Goal: Transaction & Acquisition: Purchase product/service

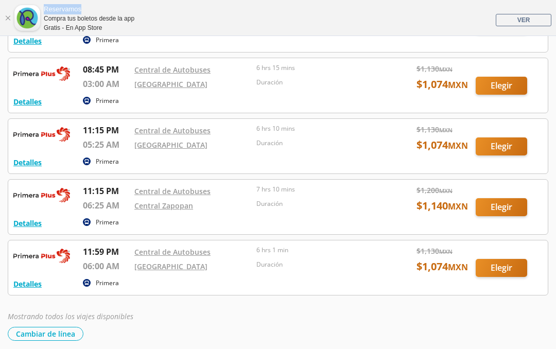
scroll to position [387, 0]
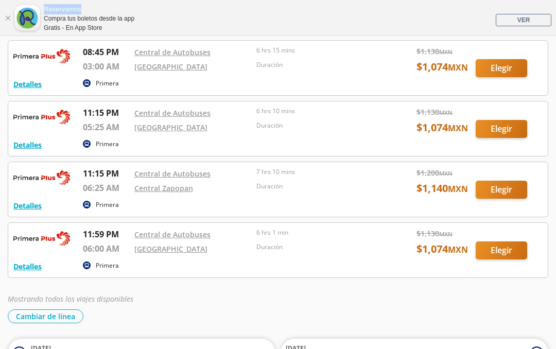
click at [501, 189] on div at bounding box center [278, 189] width 540 height 55
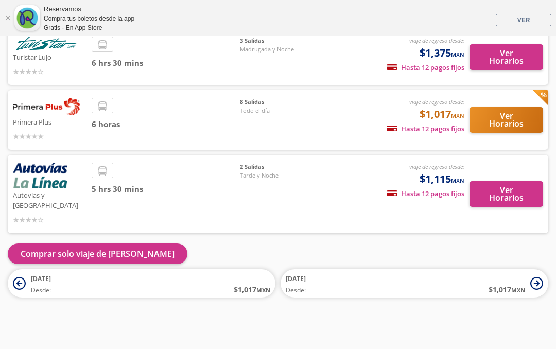
scroll to position [127, 0]
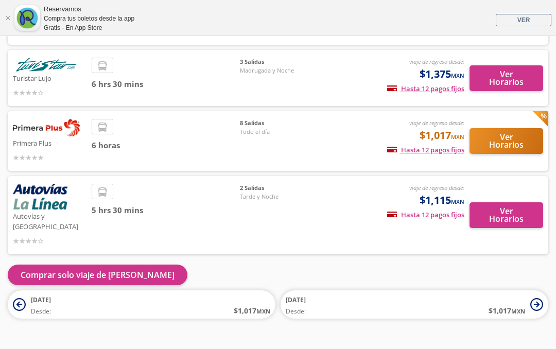
click at [104, 265] on button "Comprar solo viaje de [PERSON_NAME]" at bounding box center [98, 275] width 180 height 21
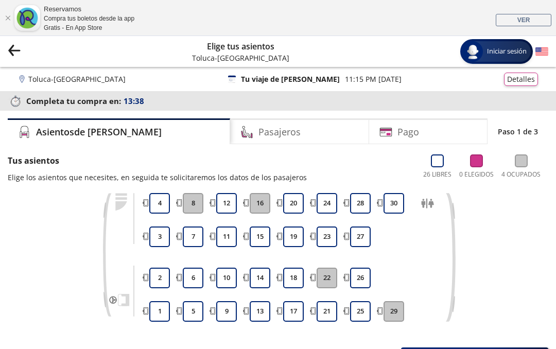
click at [527, 18] on span "VER" at bounding box center [524, 19] width 13 height 7
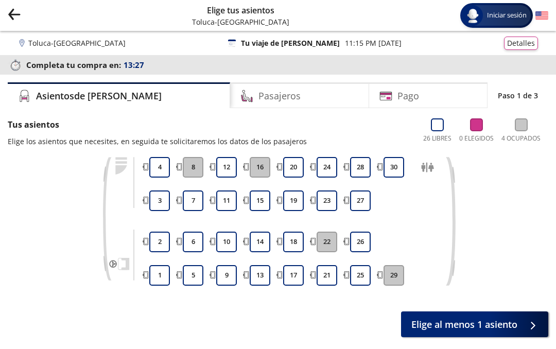
click at [11, 9] on icon "Group 9 Created with Sketch." at bounding box center [14, 14] width 13 height 13
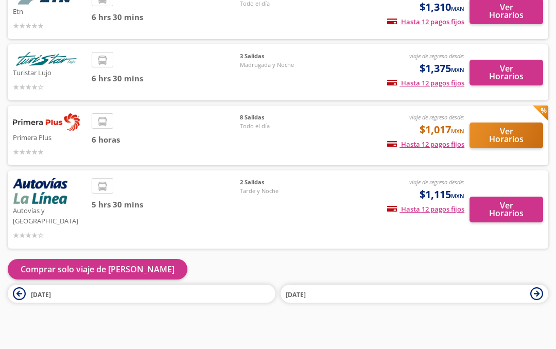
scroll to position [101, 0]
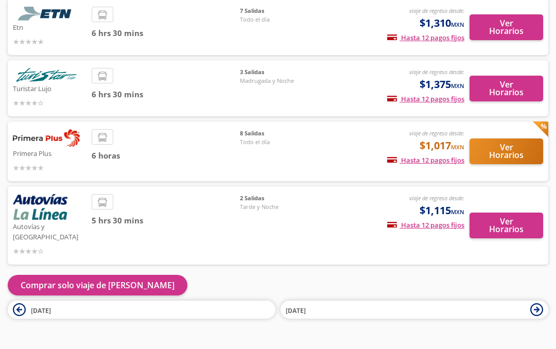
click at [94, 275] on button "Comprar solo viaje de [PERSON_NAME]" at bounding box center [98, 285] width 180 height 21
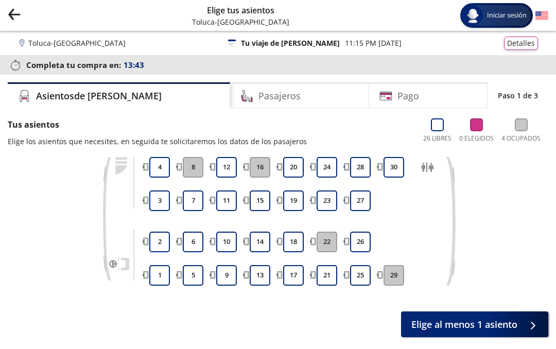
click at [509, 319] on span "Elige al menos 1 asiento" at bounding box center [465, 325] width 106 height 14
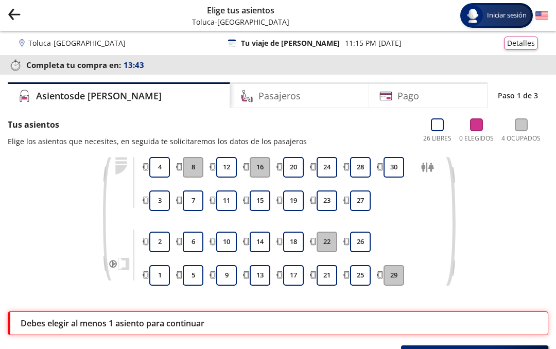
scroll to position [81, 0]
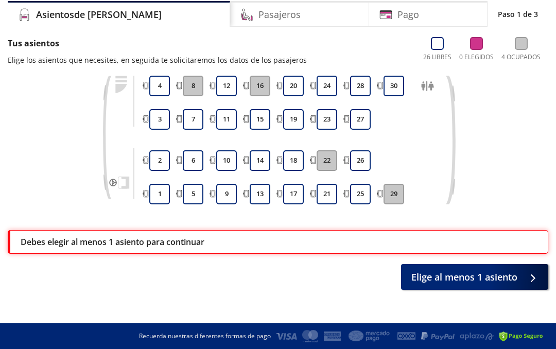
click at [556, 165] on html "Group 9 Created with Sketch. Elige tus asientos Toluca - Guadalajara Iniciar se…" at bounding box center [278, 134] width 556 height 431
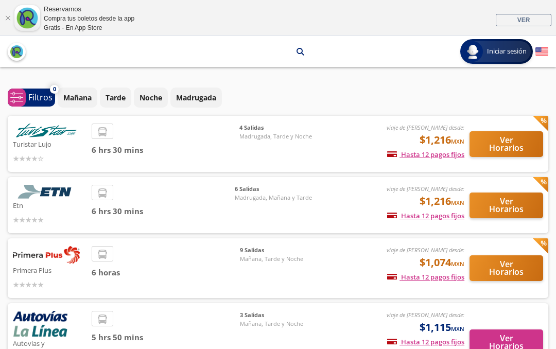
click at [506, 258] on button "Ver Horarios" at bounding box center [507, 269] width 74 height 26
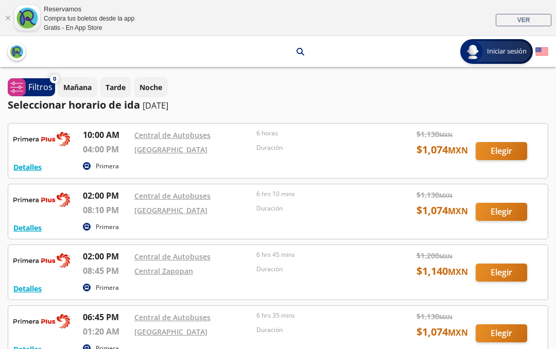
click at [515, 297] on div at bounding box center [278, 272] width 540 height 55
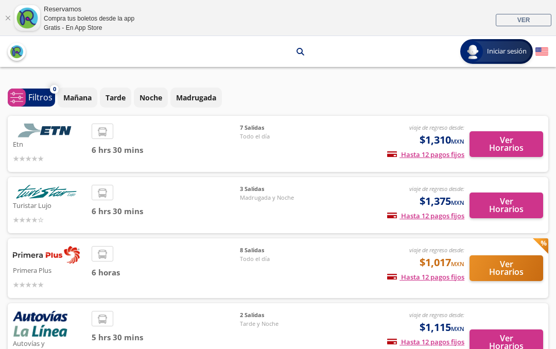
click at [510, 257] on button "Ver Horarios" at bounding box center [507, 269] width 74 height 26
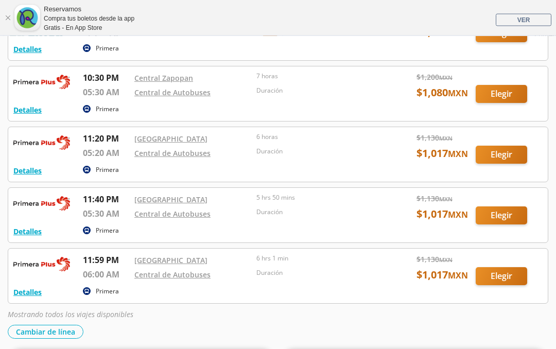
scroll to position [371, 0]
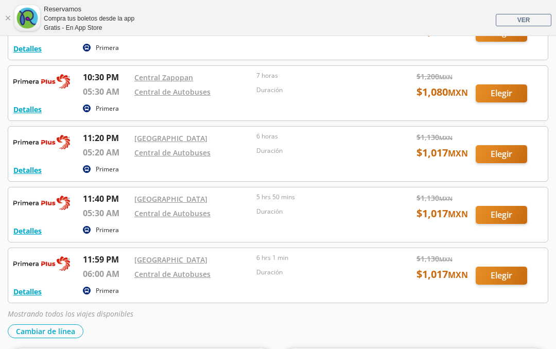
click at [511, 276] on div at bounding box center [278, 275] width 540 height 55
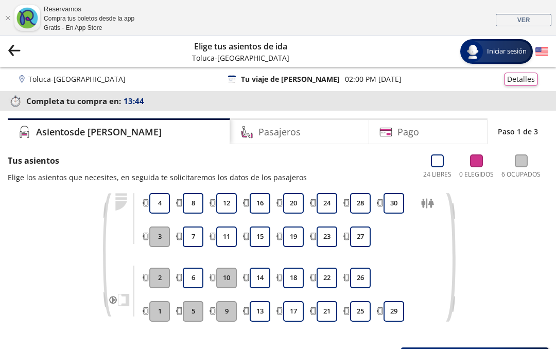
click at [291, 84] on div "Toluca - Guadalajara 126 Tu viaje de ida 02:00 PM - 11 Sep Detalles" at bounding box center [278, 79] width 520 height 13
click at [309, 76] on div "Toluca - Guadalajara 126 Tu viaje de ida 02:00 PM - 11 Sep Detalles" at bounding box center [278, 79] width 520 height 13
click at [329, 78] on p "11:59 PM [DATE]" at bounding box center [357, 79] width 57 height 11
click at [17, 50] on icon "back" at bounding box center [14, 50] width 11 height 1
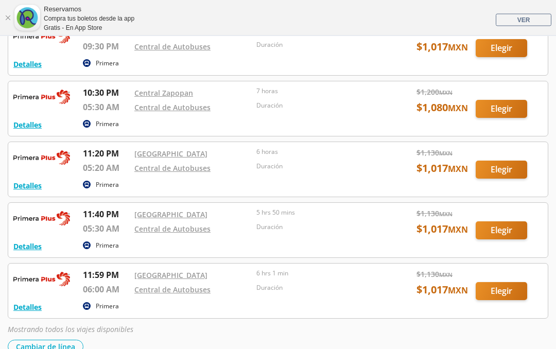
scroll to position [356, 0]
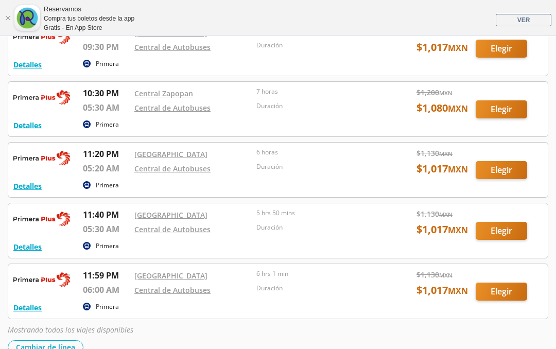
click at [502, 110] on div at bounding box center [278, 109] width 540 height 55
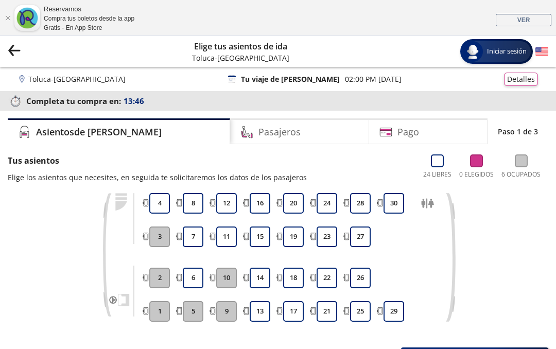
click at [525, 76] on button "Detalles" at bounding box center [521, 79] width 34 height 13
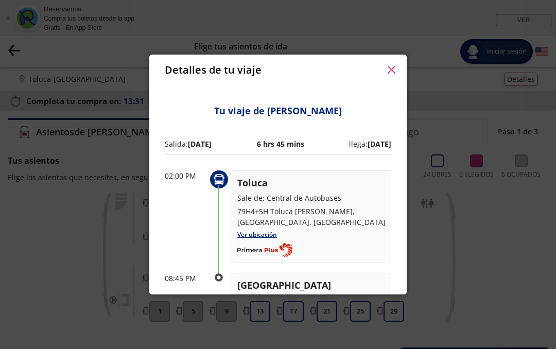
scroll to position [134, 0]
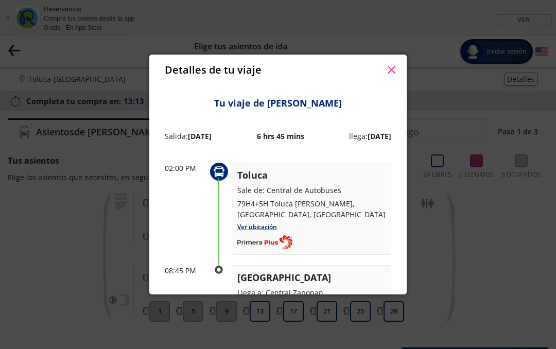
click at [393, 66] on icon "button" at bounding box center [392, 70] width 8 height 8
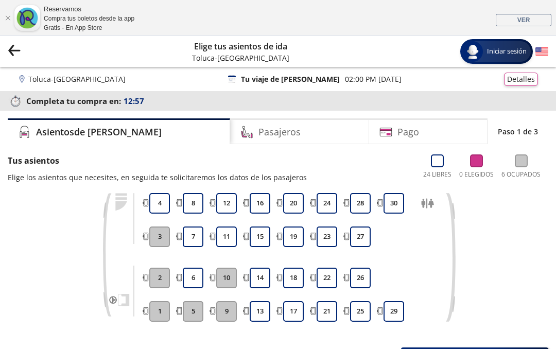
click at [20, 54] on icon "Group 9 Created with Sketch." at bounding box center [14, 50] width 13 height 13
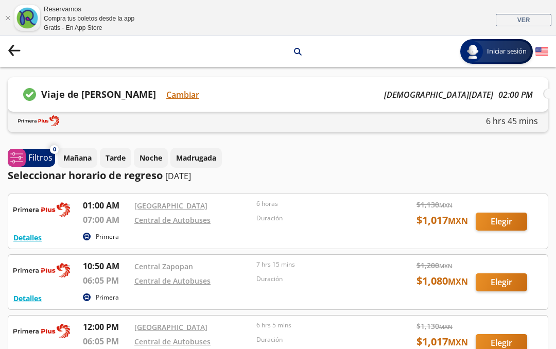
click at [150, 156] on p "Noche" at bounding box center [151, 158] width 23 height 11
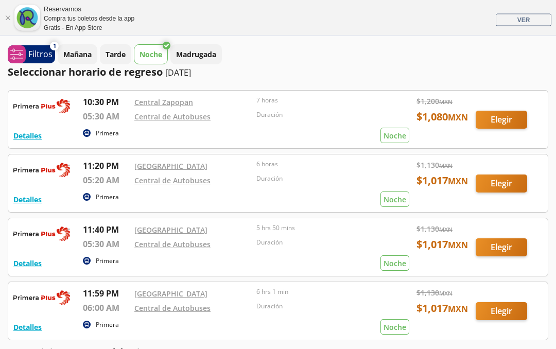
scroll to position [104, 0]
click at [505, 306] on div at bounding box center [278, 311] width 540 height 58
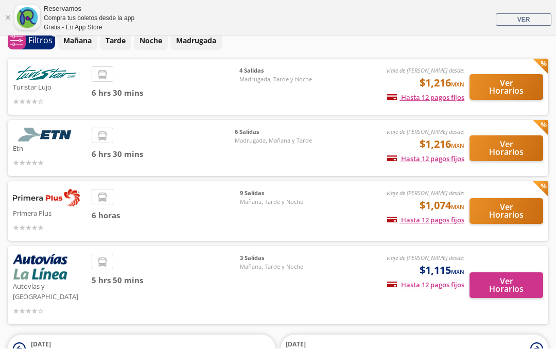
scroll to position [57, 0]
click at [511, 273] on button "Ver Horarios" at bounding box center [507, 286] width 74 height 26
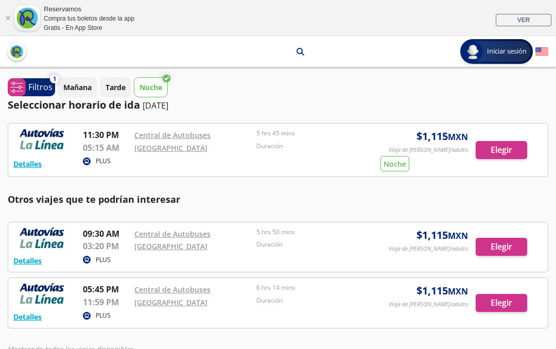
click at [547, 83] on div "Mañana Tarde Noche" at bounding box center [303, 87] width 491 height 20
click at [503, 148] on div at bounding box center [278, 150] width 540 height 53
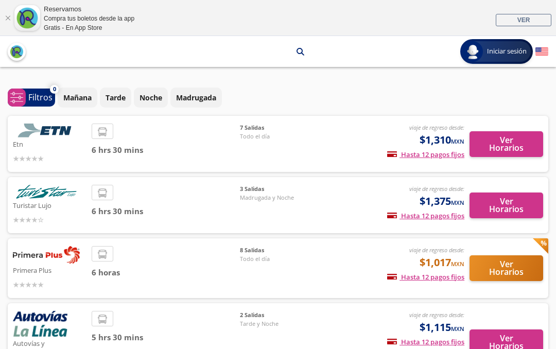
click at [510, 330] on button "Ver Horarios" at bounding box center [507, 343] width 74 height 26
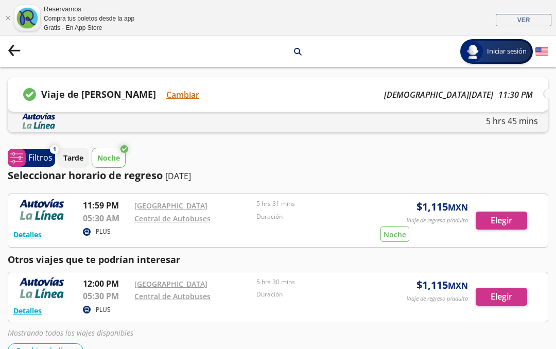
click at [508, 224] on div at bounding box center [278, 220] width 540 height 53
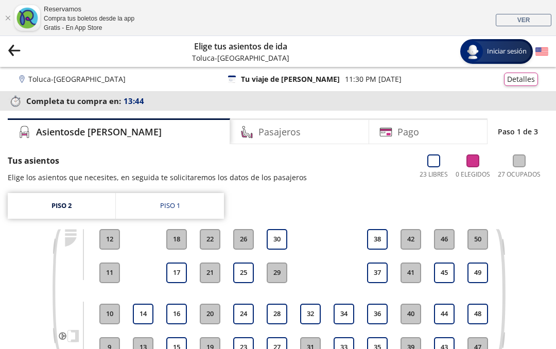
click at [171, 200] on link "Piso 1" at bounding box center [170, 206] width 108 height 26
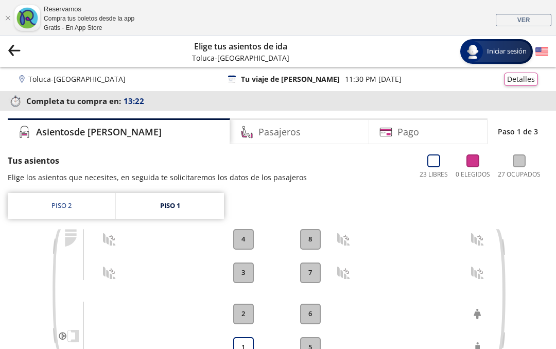
click at [63, 195] on link "Piso 2" at bounding box center [62, 206] width 108 height 26
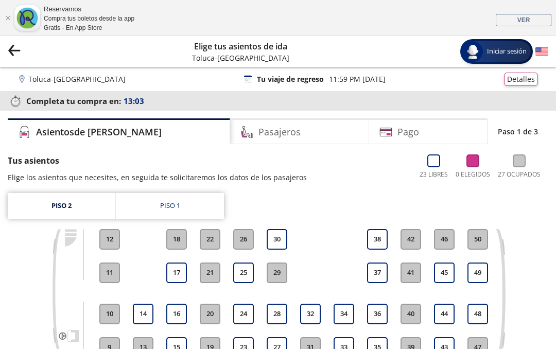
click at [245, 305] on button "24" at bounding box center [243, 314] width 21 height 21
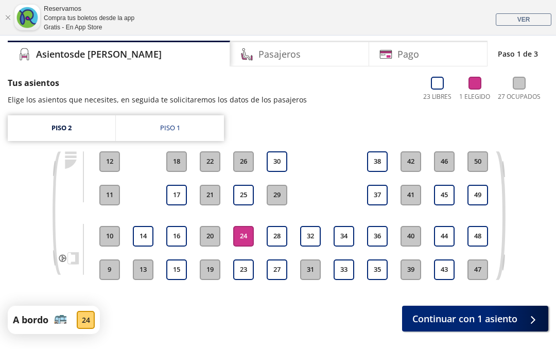
scroll to position [77, 0]
click at [492, 319] on span "Continuar con 1 asiento" at bounding box center [465, 320] width 105 height 14
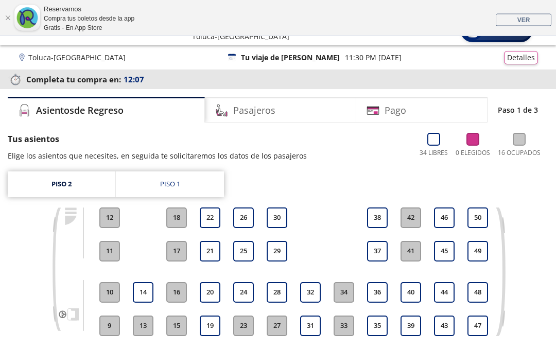
scroll to position [26, 0]
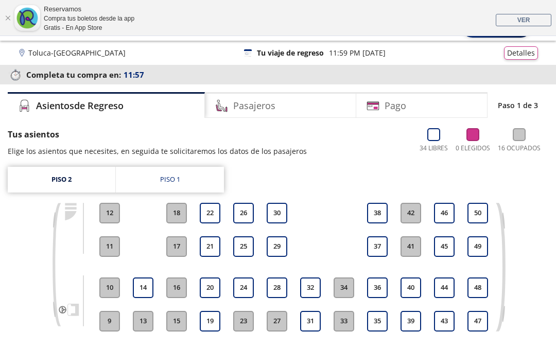
click at [379, 222] on button "38" at bounding box center [377, 213] width 21 height 21
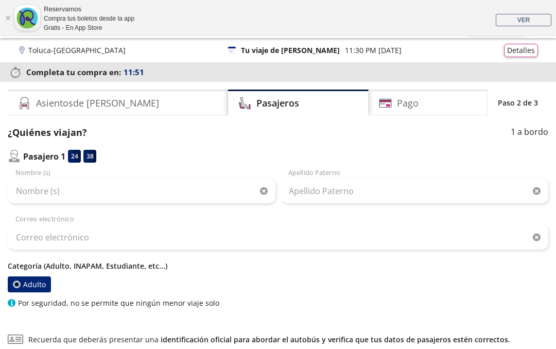
scroll to position [35, 0]
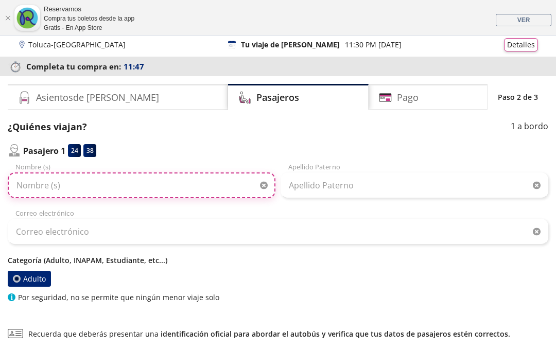
click at [69, 183] on input "Nombre (s)" at bounding box center [142, 186] width 268 height 26
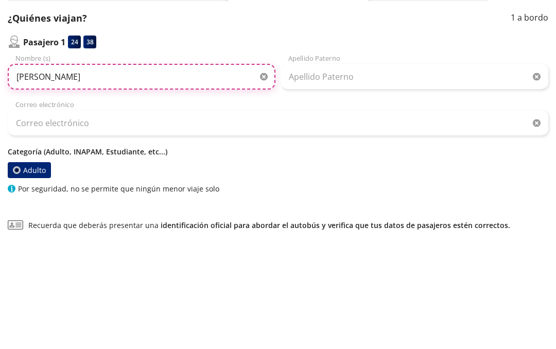
type input "[PERSON_NAME]"
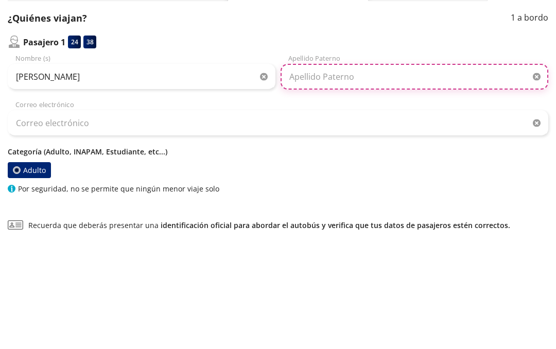
click at [346, 173] on input "Apellido Paterno" at bounding box center [415, 186] width 268 height 26
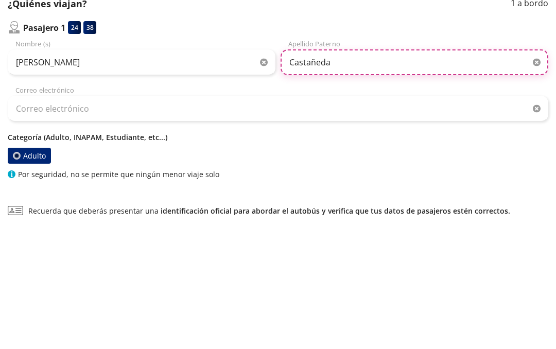
type input "Castañeda"
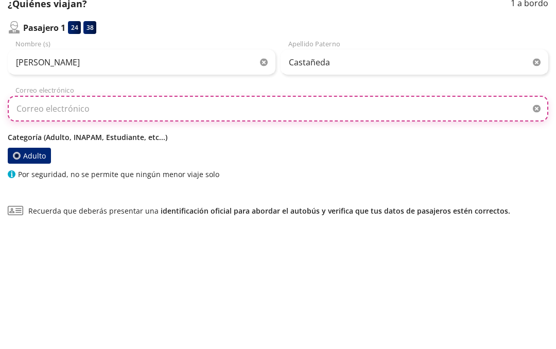
click at [117, 219] on input "Correo electrónico" at bounding box center [278, 232] width 541 height 26
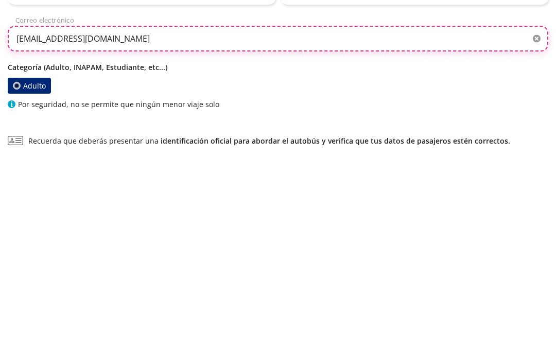
type input "[EMAIL_ADDRESS][DOMAIN_NAME]"
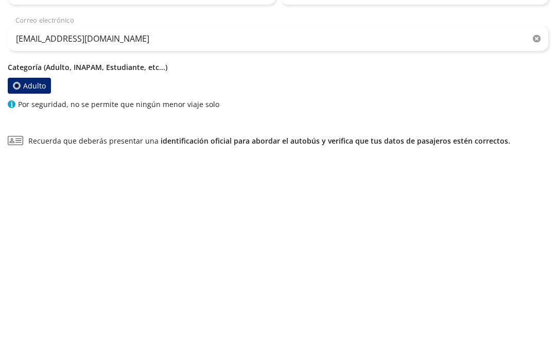
click at [90, 255] on p "Categoría (Adulto, INAPAM, Estudiante, etc...)" at bounding box center [278, 260] width 541 height 11
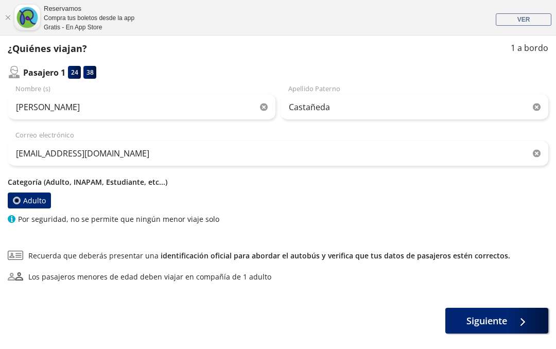
scroll to position [112, 0]
click at [504, 317] on span "Siguiente" at bounding box center [487, 322] width 41 height 14
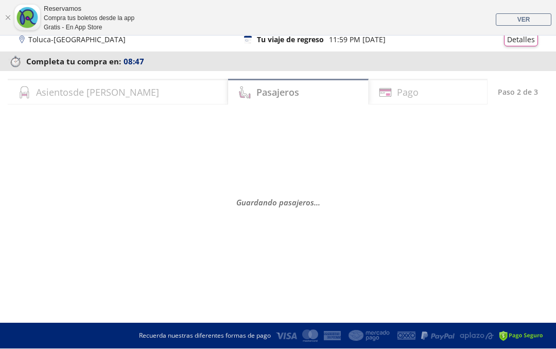
scroll to position [0, 0]
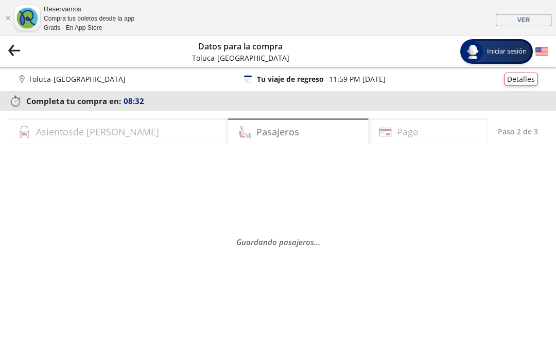
select select "MX"
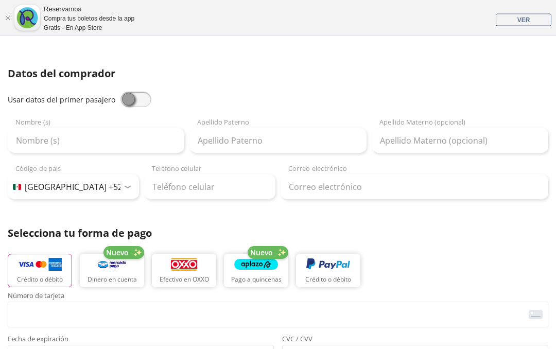
scroll to position [202, 0]
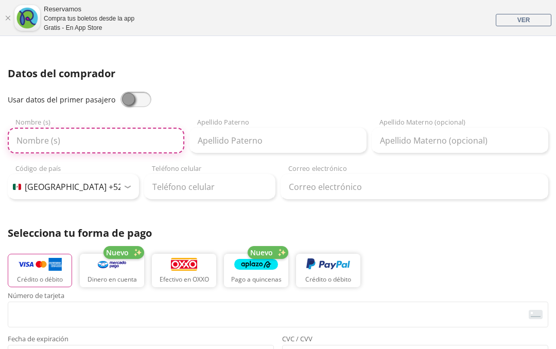
click at [67, 145] on input "Nombre (s)" at bounding box center [96, 141] width 177 height 26
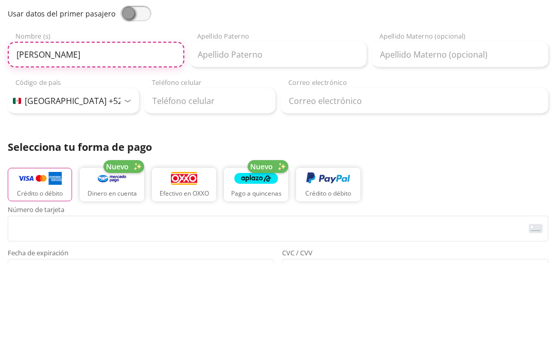
type input "[PERSON_NAME]"
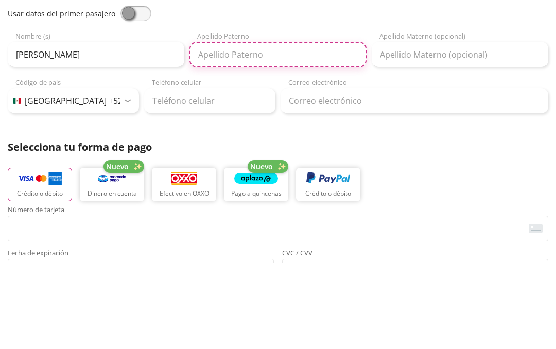
click at [264, 128] on input "Apellido Paterno" at bounding box center [278, 141] width 177 height 26
type input "[PERSON_NAME]"
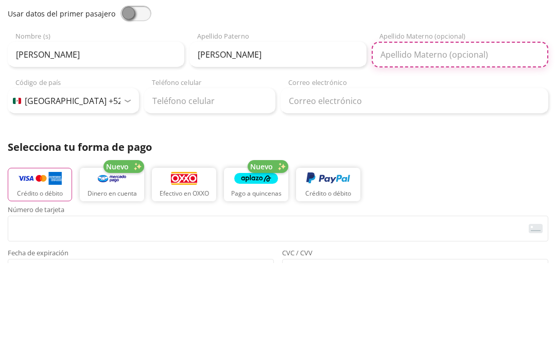
click at [425, 128] on input "Apellido Materno (opcional)" at bounding box center [460, 141] width 177 height 26
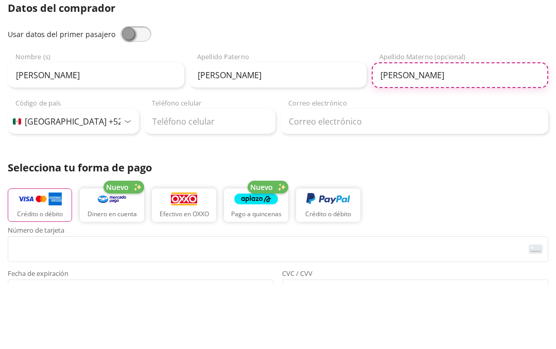
type input "[PERSON_NAME]"
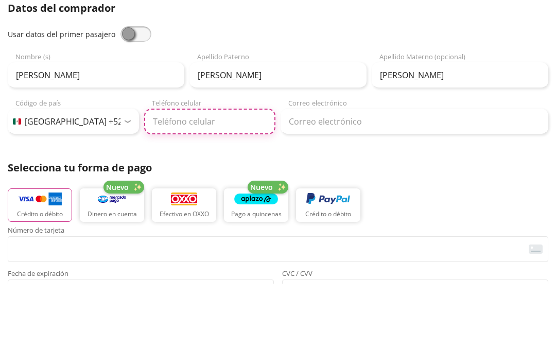
click at [179, 175] on input "Teléfono celular" at bounding box center [209, 188] width 131 height 26
type input "[PHONE_NUMBER]"
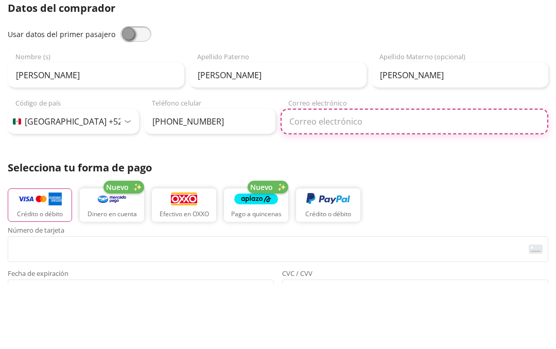
click at [353, 175] on input "Correo electrónico" at bounding box center [415, 188] width 268 height 26
type input "[EMAIL_ADDRESS][DOMAIN_NAME]"
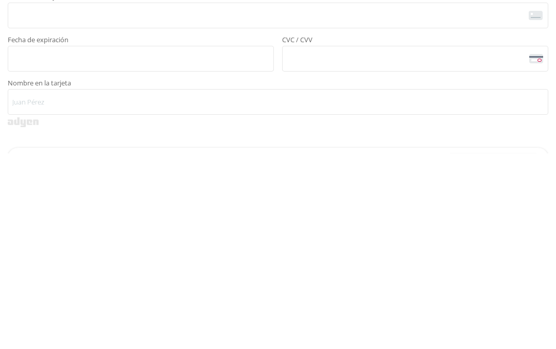
scroll to position [0, 0]
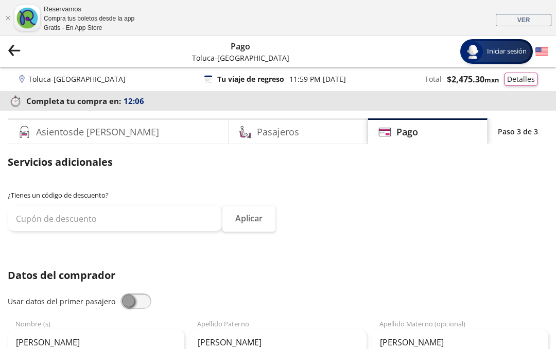
click at [8, 47] on icon "Group 9 Created with Sketch." at bounding box center [14, 50] width 13 height 13
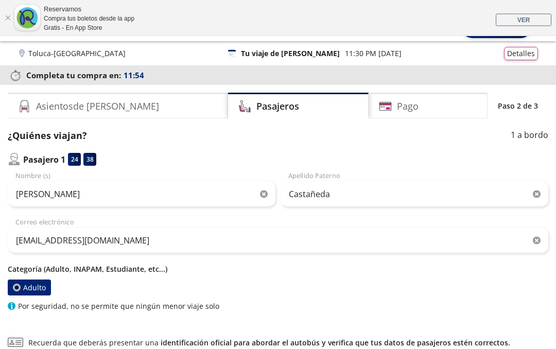
scroll to position [28, 0]
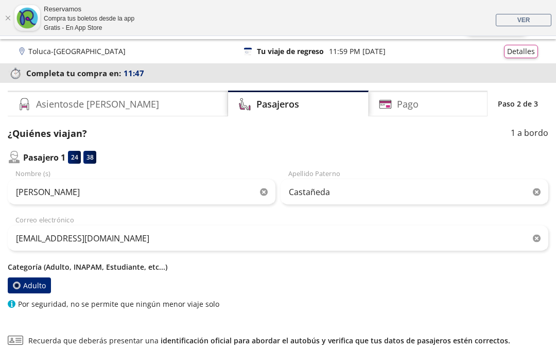
click at [99, 270] on p "Categoría (Adulto, INAPAM, Estudiante, etc...)" at bounding box center [278, 267] width 541 height 11
